Goal: Information Seeking & Learning: Learn about a topic

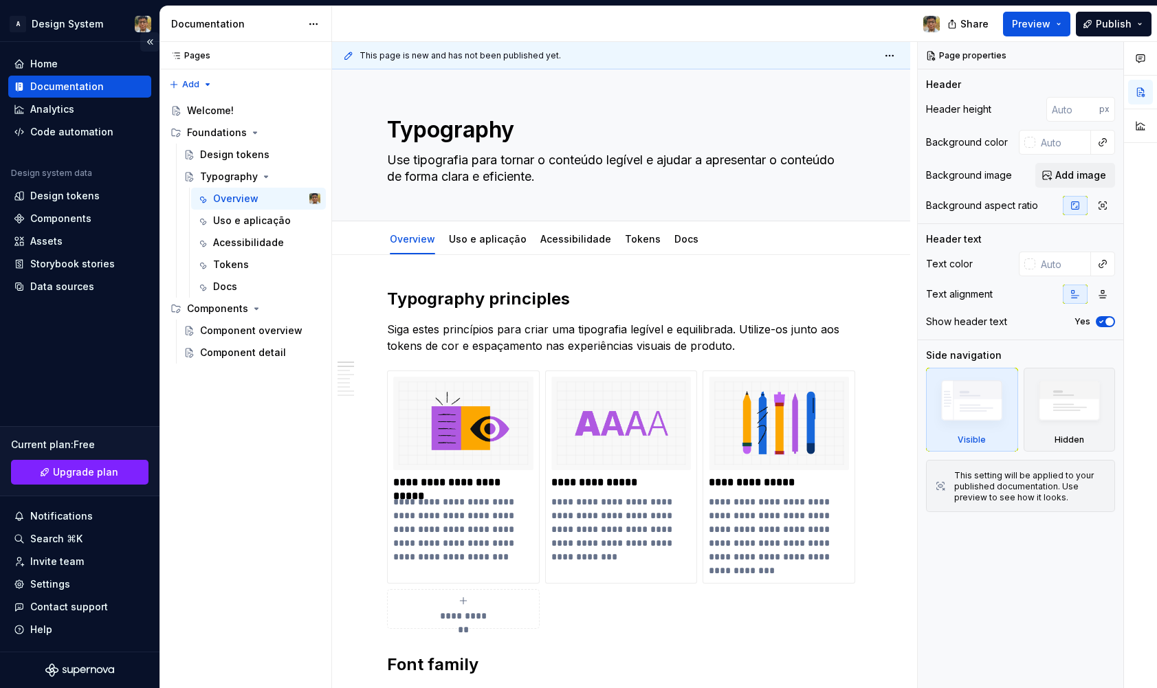
click at [151, 40] on button "Collapse sidebar" at bounding box center [149, 41] width 19 height 19
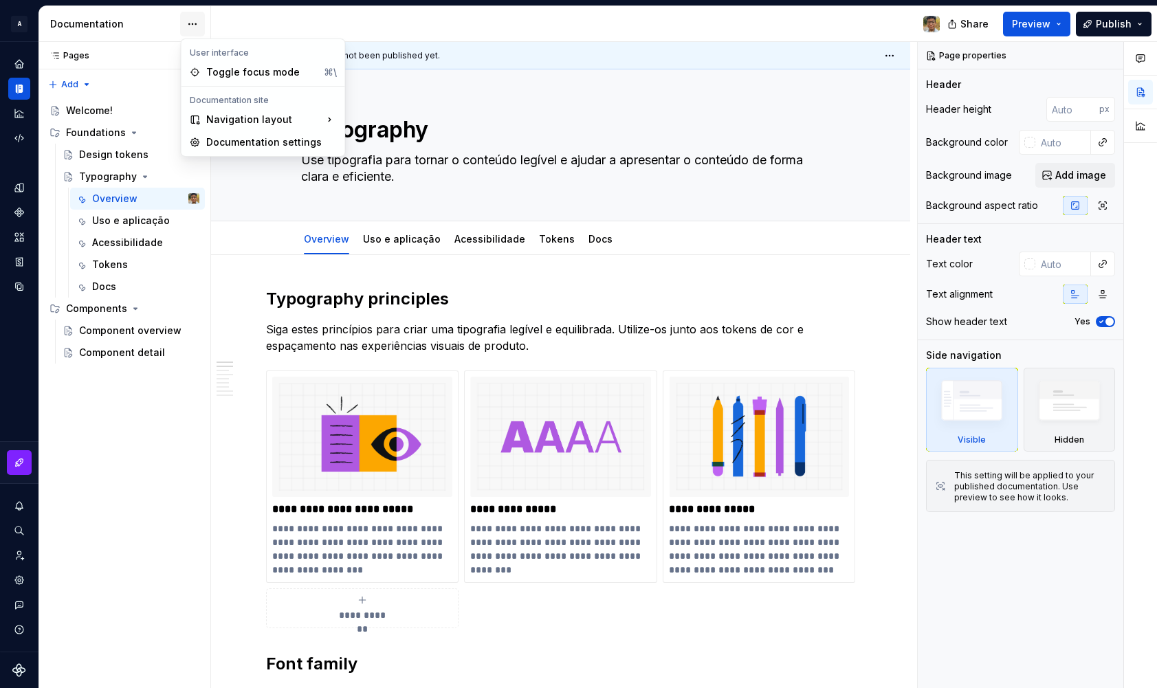
click at [187, 25] on html "A Design System Design system data Documentation Share Preview Publish Pages Pa…" at bounding box center [578, 344] width 1157 height 688
click at [216, 136] on div "Documentation settings" at bounding box center [271, 143] width 131 height 14
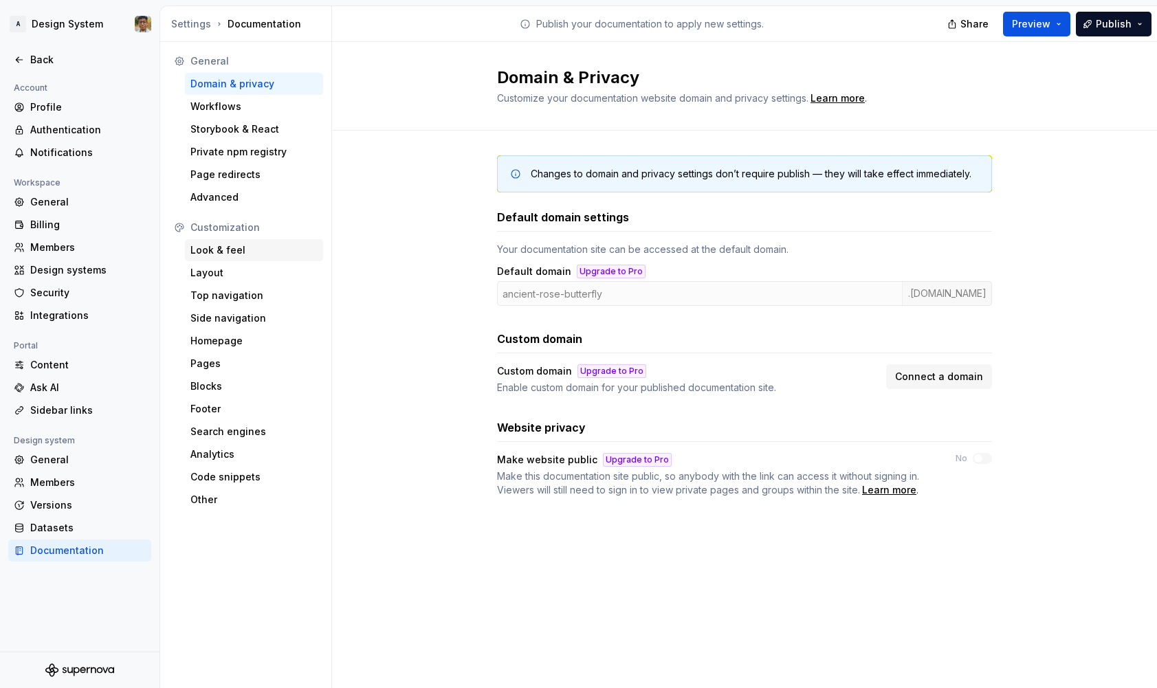
click at [202, 250] on div "Look & feel" at bounding box center [253, 250] width 127 height 14
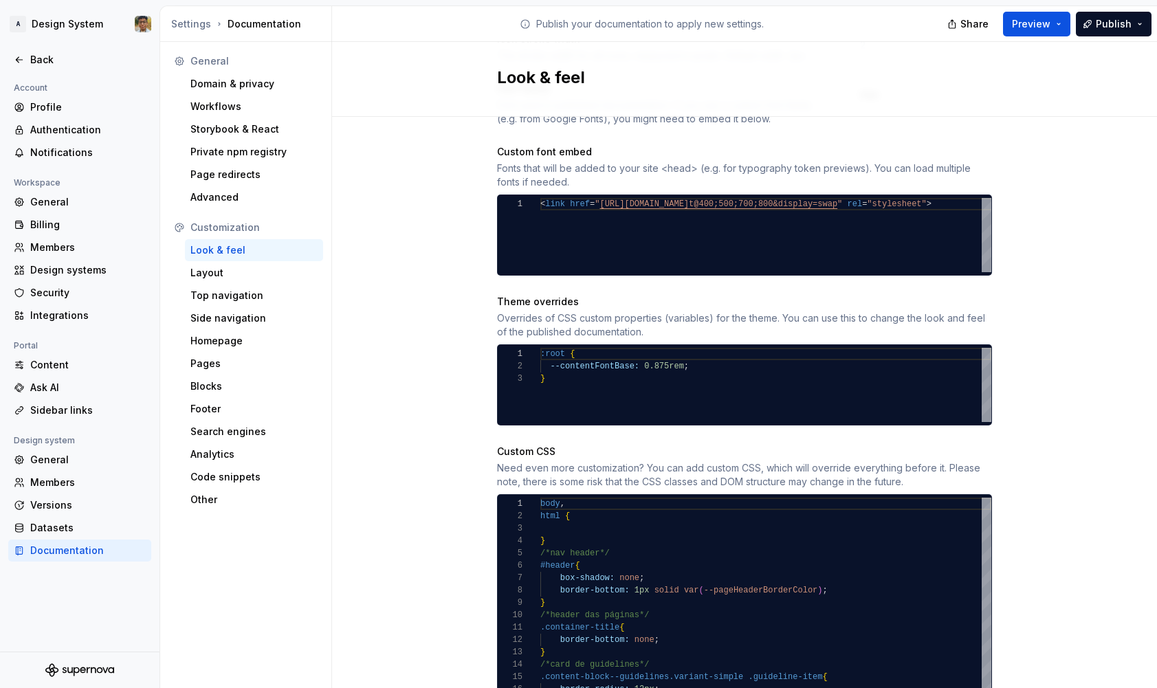
scroll to position [502, 0]
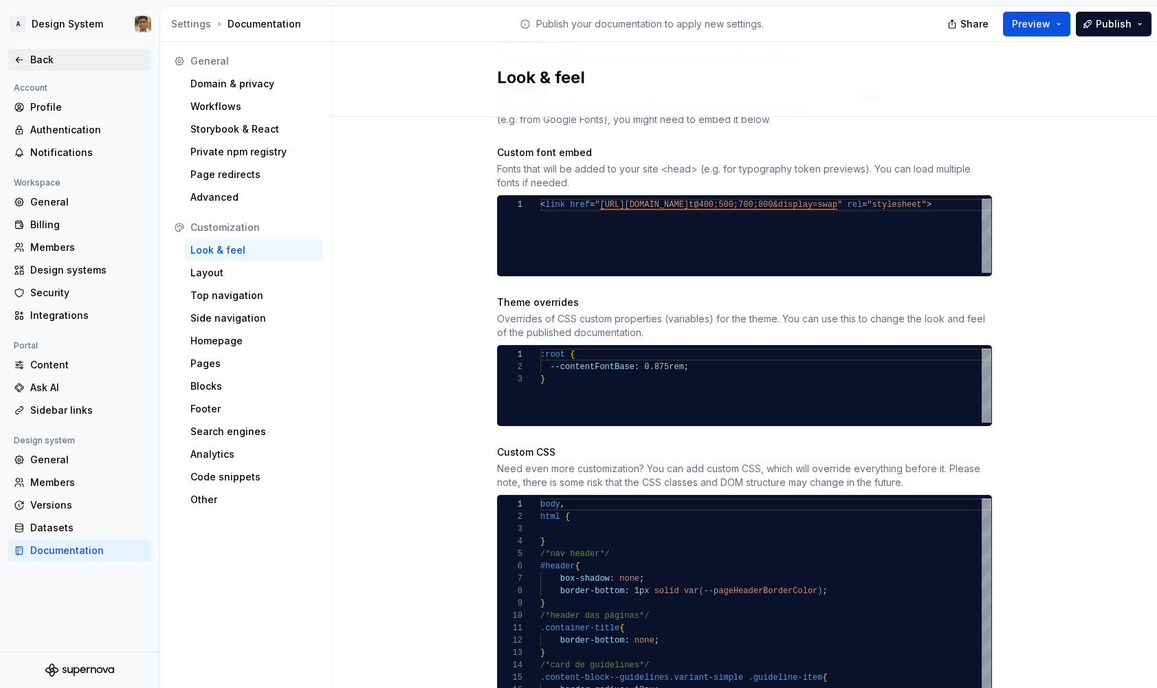
click at [43, 67] on div "Back" at bounding box center [87, 60] width 115 height 14
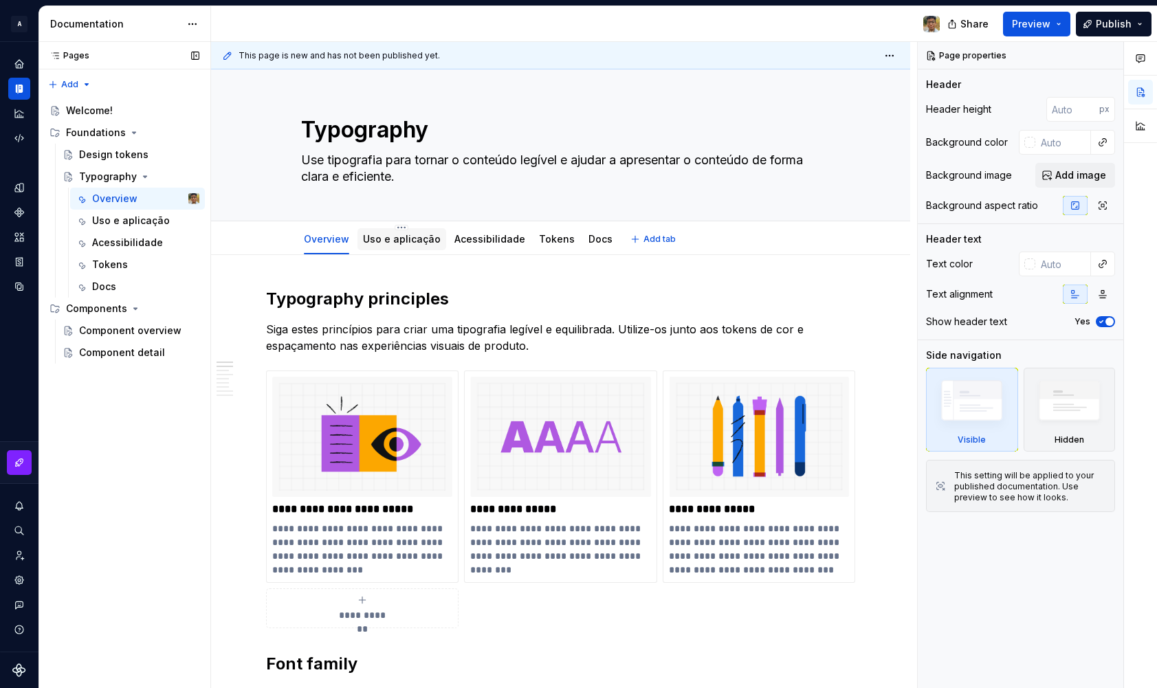
click at [410, 241] on link "Uso e aplicação" at bounding box center [402, 239] width 78 height 12
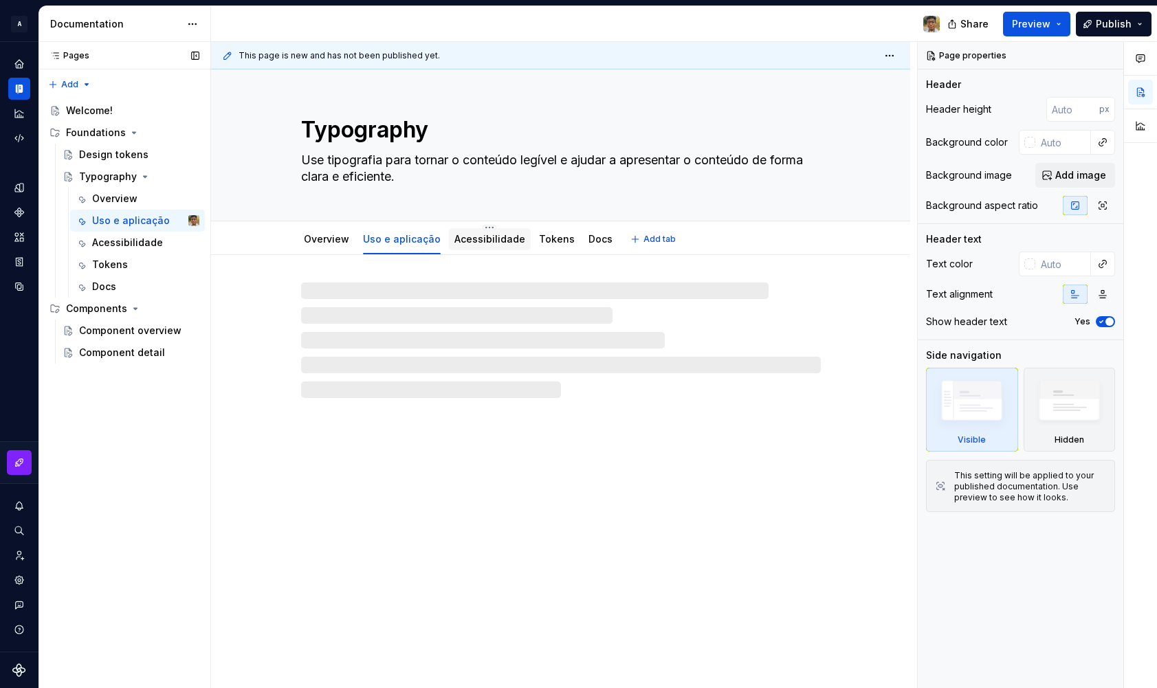
click at [471, 243] on link "Acessibilidade" at bounding box center [489, 239] width 71 height 12
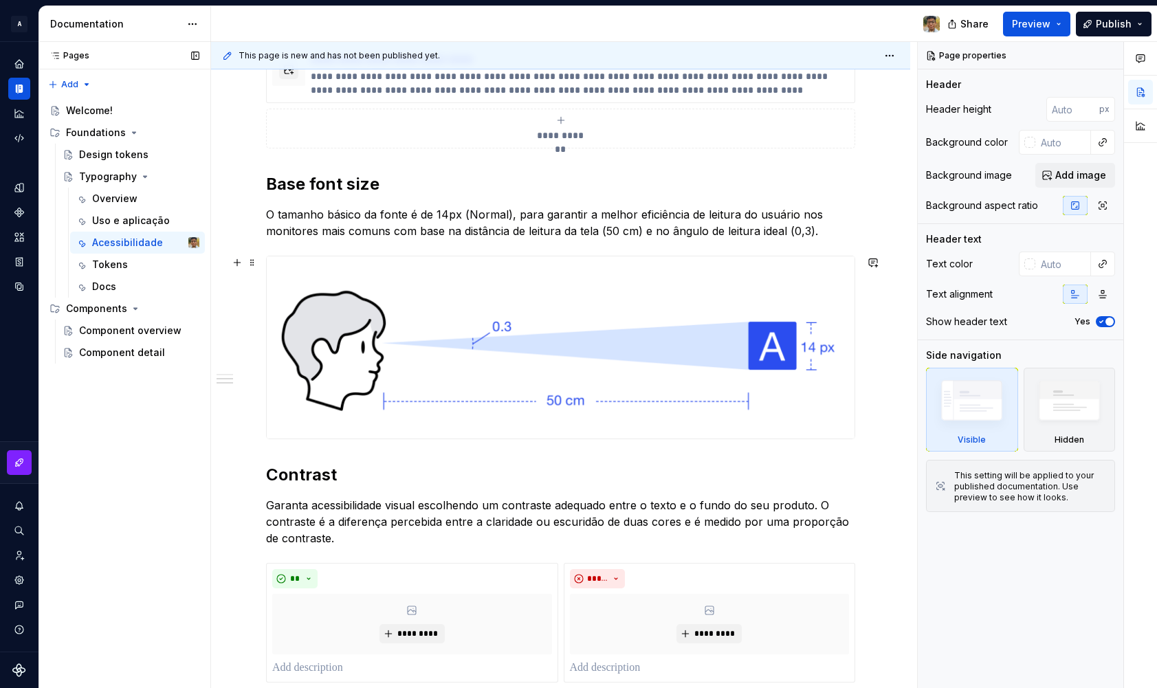
scroll to position [1088, 0]
type textarea "*"
